Goal: Obtain resource: Download file/media

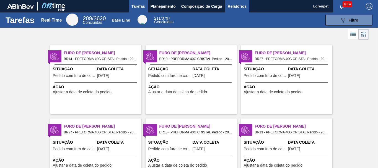
click at [238, 7] on span "Relatórios" at bounding box center [237, 6] width 19 height 7
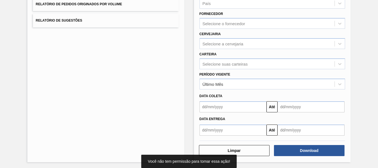
scroll to position [88, 0]
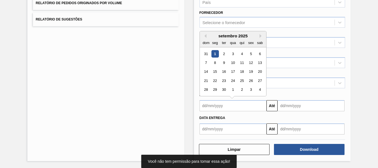
click at [224, 108] on input "text" at bounding box center [233, 105] width 67 height 11
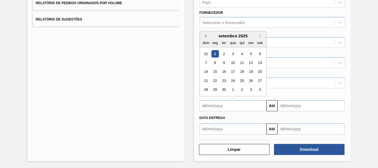
click at [205, 36] on button "Previous Month" at bounding box center [205, 36] width 4 height 4
click at [215, 89] on div "25" at bounding box center [214, 89] width 7 height 7
type input "[DATE]"
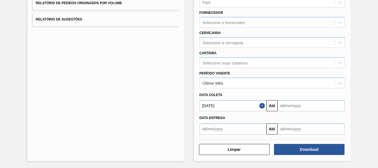
click at [283, 103] on input "text" at bounding box center [311, 105] width 67 height 11
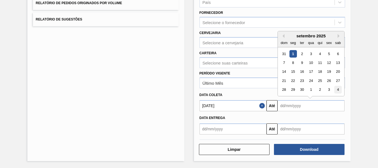
click at [339, 90] on div "4" at bounding box center [338, 89] width 7 height 7
type input "[DATE]"
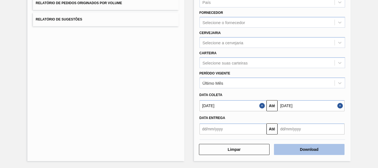
click at [307, 150] on button "Download" at bounding box center [309, 149] width 71 height 11
